Goal: Browse casually: Explore the website without a specific task or goal

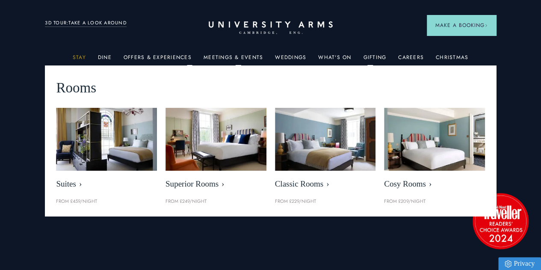
click at [85, 59] on link "Stay" at bounding box center [79, 59] width 13 height 11
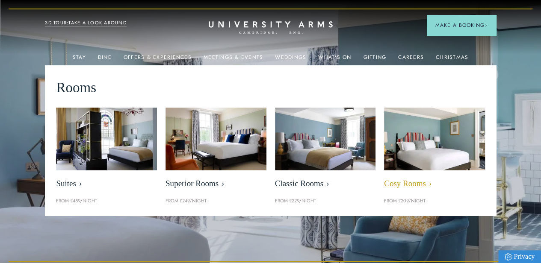
click at [414, 149] on img at bounding box center [434, 139] width 116 height 72
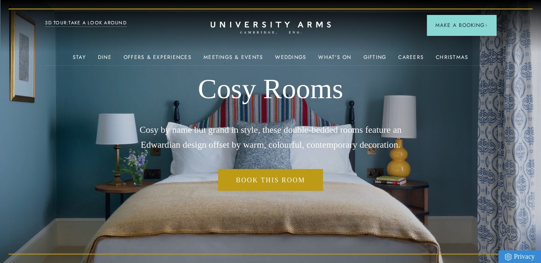
click at [275, 27] on icon "CAMBRIDGE’S LEADING LUXURY HOTEL SINCE [DATE]" at bounding box center [270, 27] width 120 height 13
